Goal: Find specific page/section: Find specific page/section

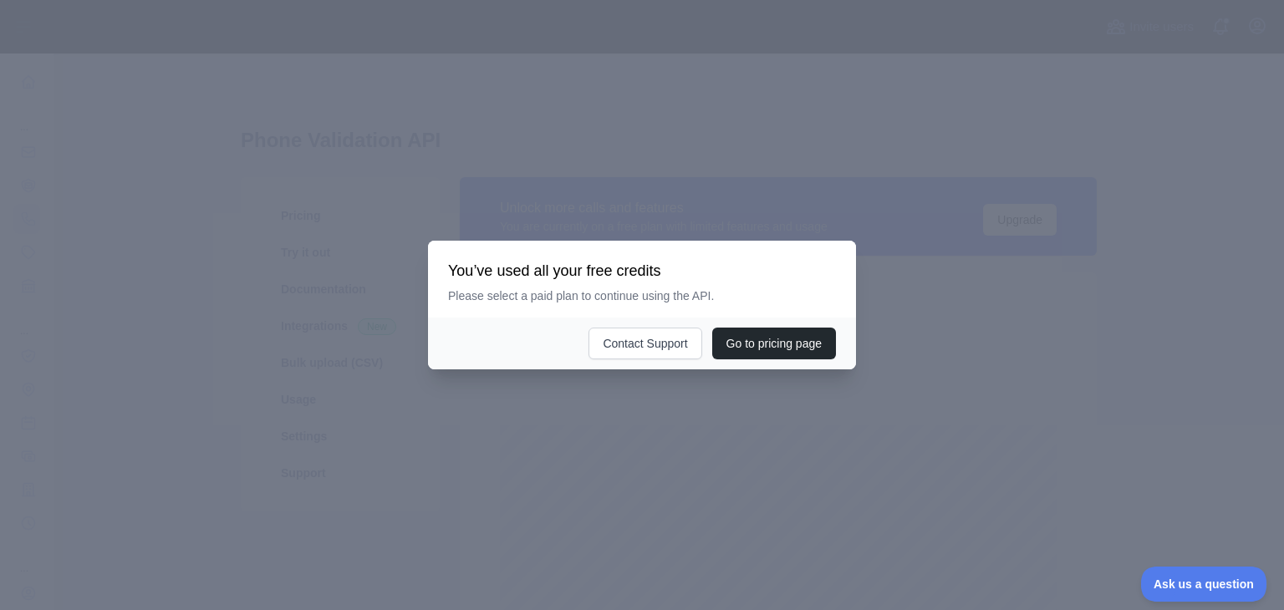
scroll to position [556, 1217]
click at [665, 432] on div at bounding box center [642, 305] width 1284 height 610
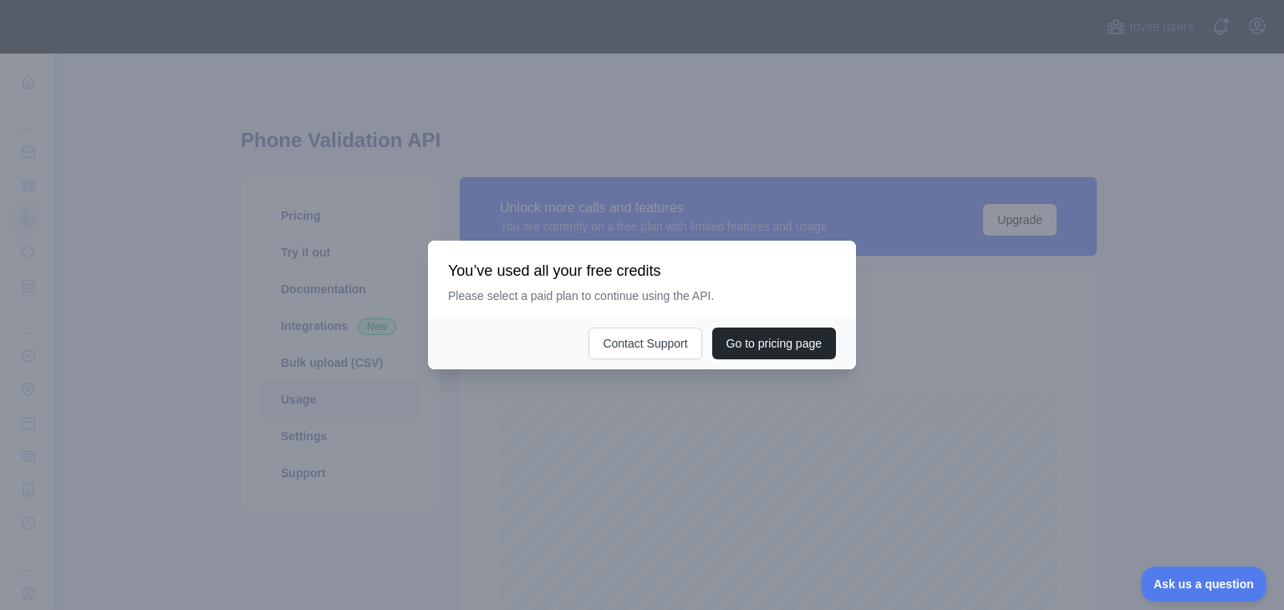
click at [655, 436] on div at bounding box center [642, 305] width 1284 height 610
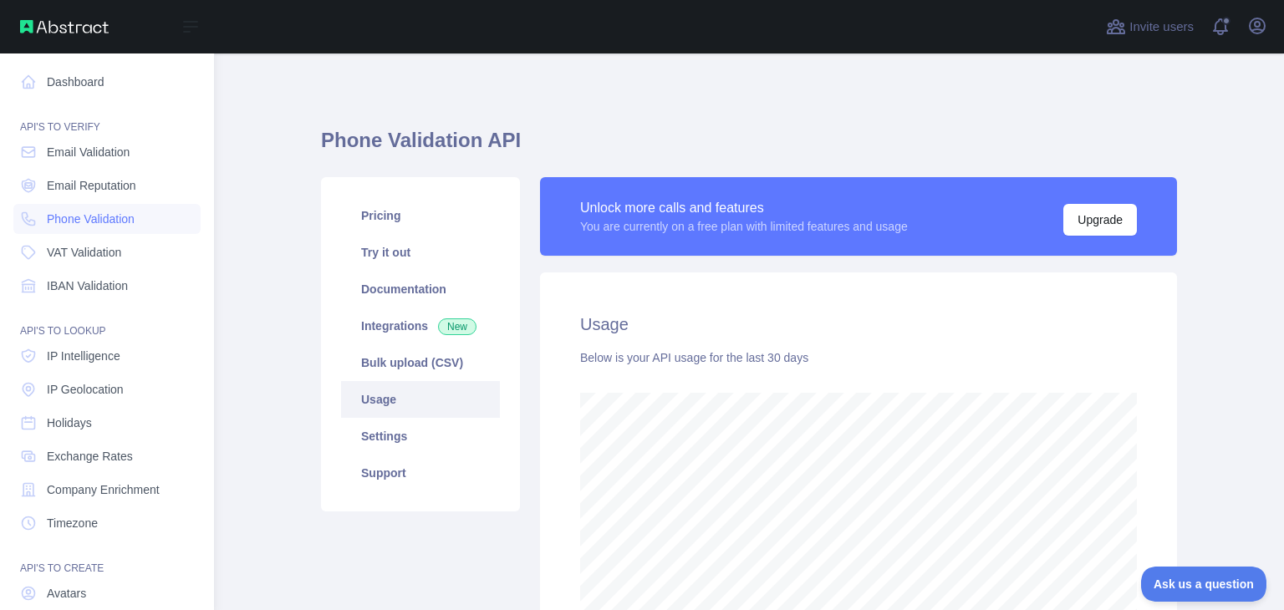
scroll to position [835384, 834883]
click at [89, 158] on span "Email Validation" at bounding box center [88, 152] width 83 height 17
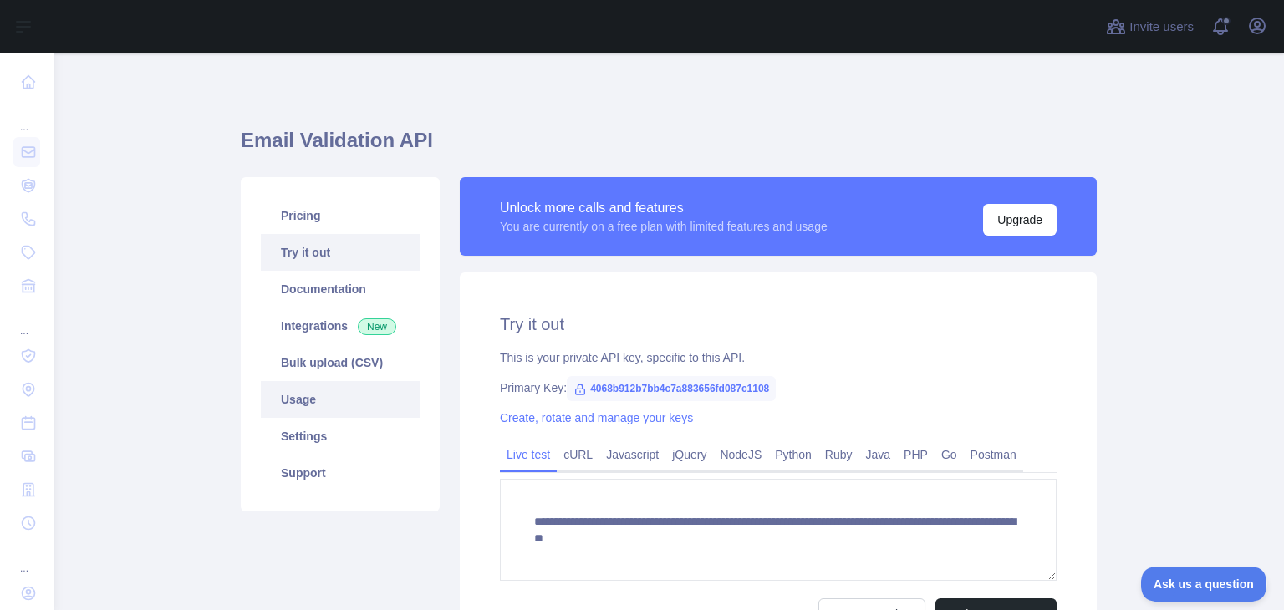
click at [328, 392] on link "Usage" at bounding box center [340, 399] width 159 height 37
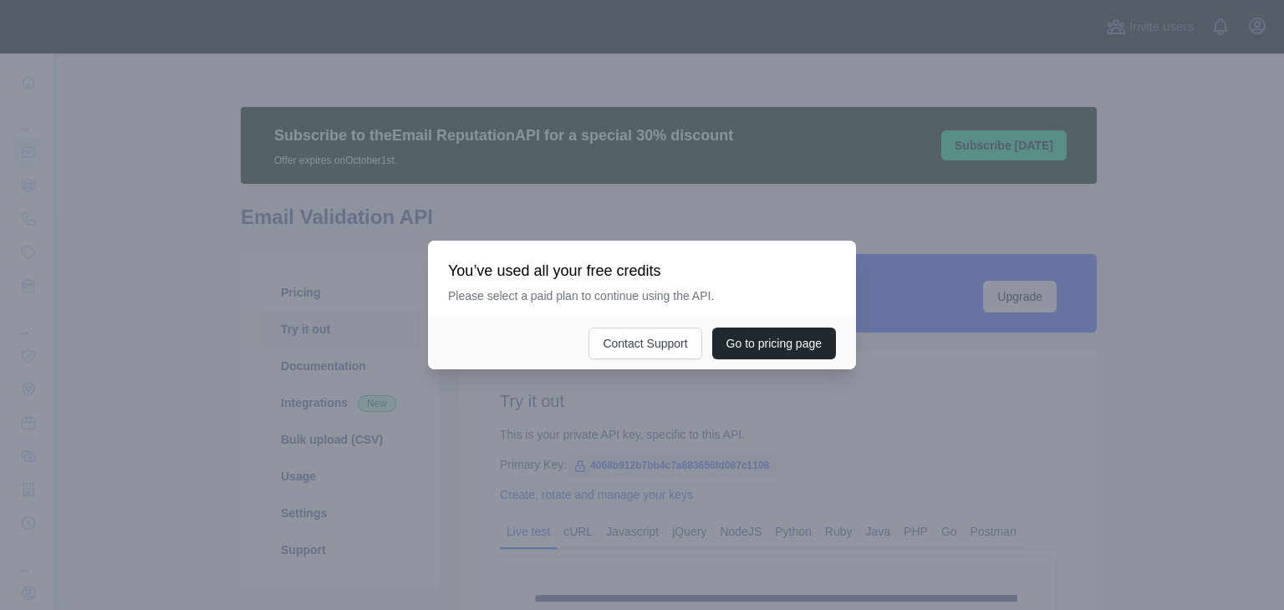
drag, startPoint x: 0, startPoint y: 0, endPoint x: 520, endPoint y: 410, distance: 661.9
click at [520, 410] on div at bounding box center [642, 305] width 1284 height 610
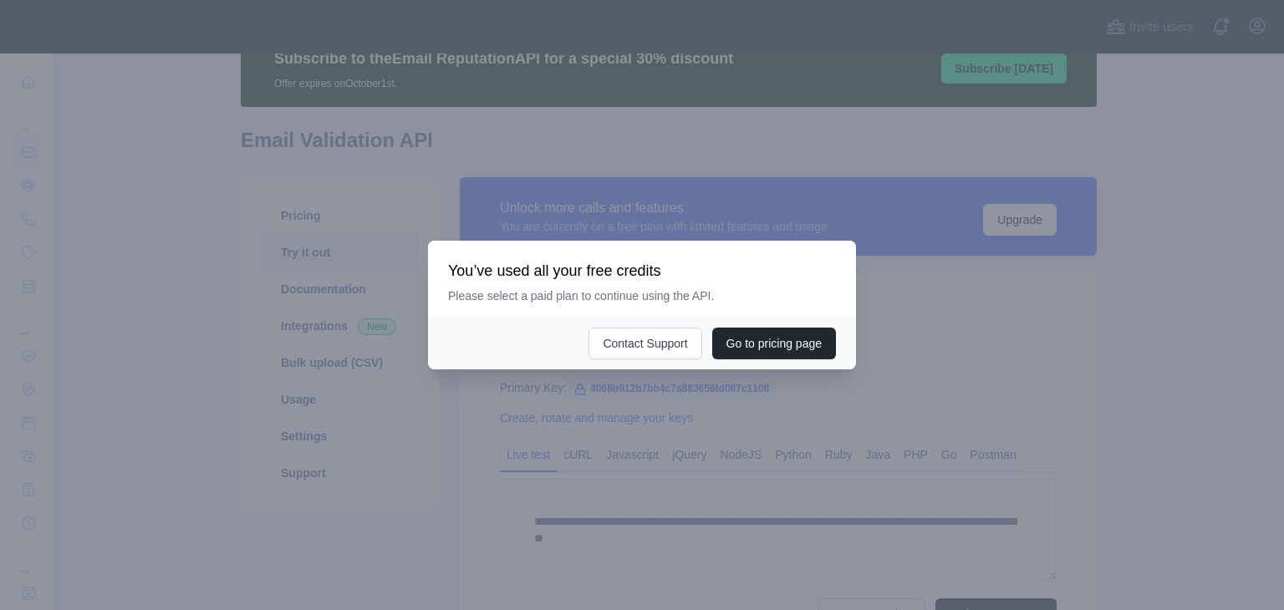
click at [847, 422] on div at bounding box center [642, 305] width 1284 height 610
